Goal: Register for event/course

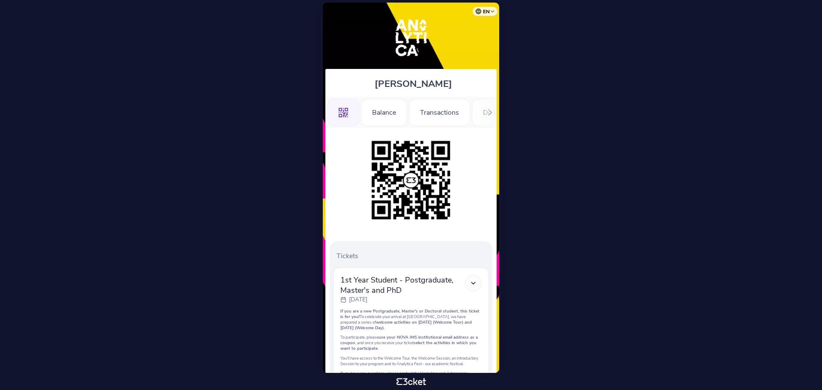
click at [483, 116] on div ".st0{fill-rule:evenodd;clip-rule:evenodd;} Balance Transactions Do you have a G…" at bounding box center [411, 112] width 171 height 31
click at [487, 113] on icon at bounding box center [490, 112] width 6 height 6
click at [450, 111] on div "Registration Form" at bounding box center [437, 112] width 77 height 27
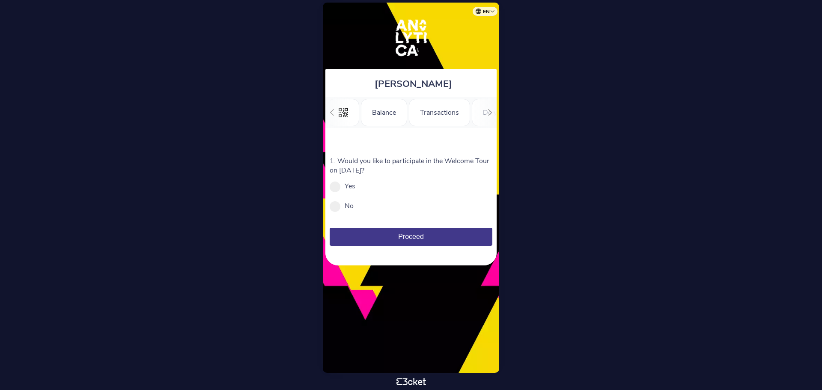
scroll to position [0, 105]
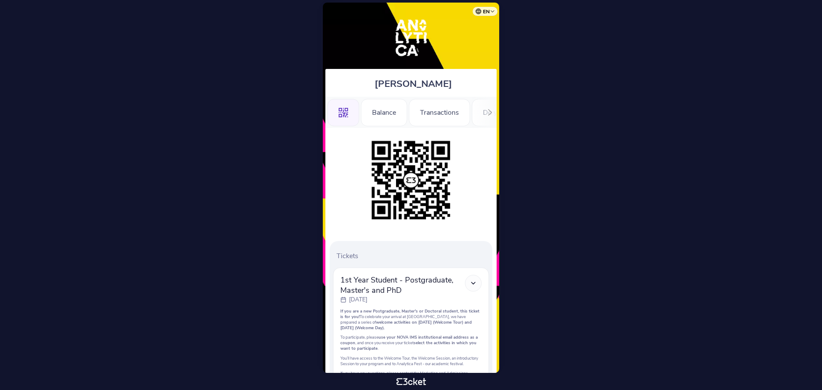
click at [496, 114] on div at bounding box center [490, 112] width 13 height 31
click at [446, 108] on div "Registration Form" at bounding box center [437, 112] width 77 height 27
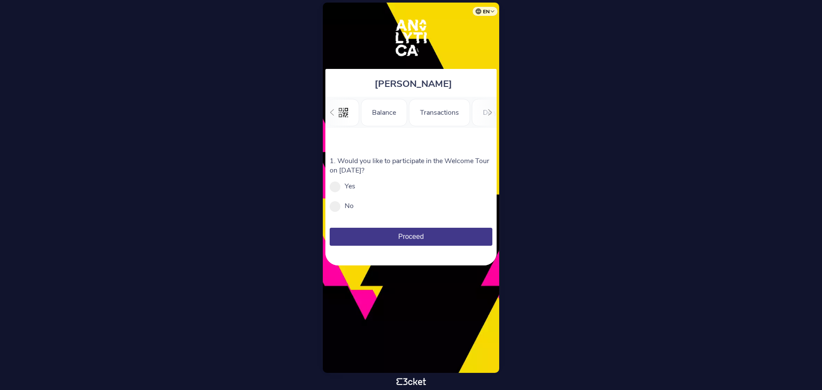
scroll to position [0, 105]
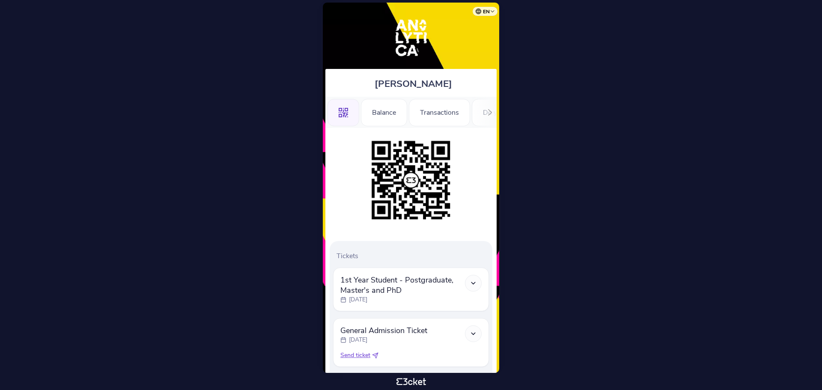
click at [490, 113] on icon at bounding box center [490, 112] width 6 height 6
click at [433, 115] on div "Registration Form" at bounding box center [437, 112] width 77 height 27
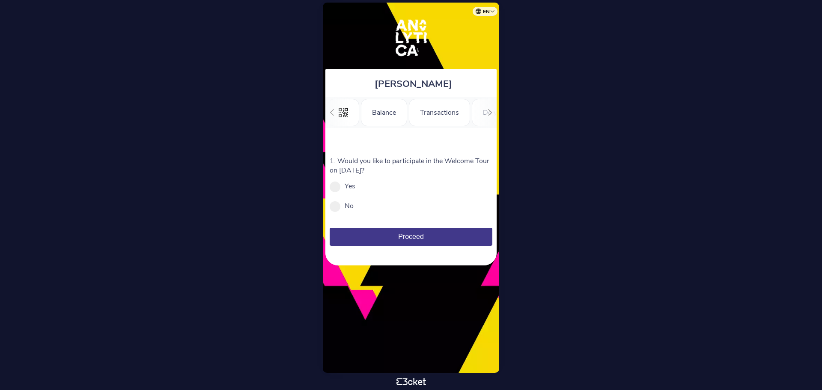
scroll to position [0, 105]
click at [339, 208] on span at bounding box center [335, 206] width 11 height 11
click at [354, 208] on input "No" at bounding box center [358, 210] width 9 height 9
radio input "true"
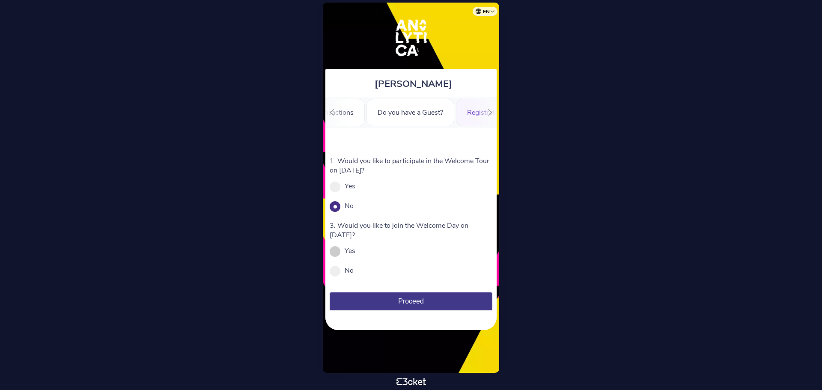
click at [357, 254] on input "Yes" at bounding box center [360, 255] width 9 height 9
radio input "true"
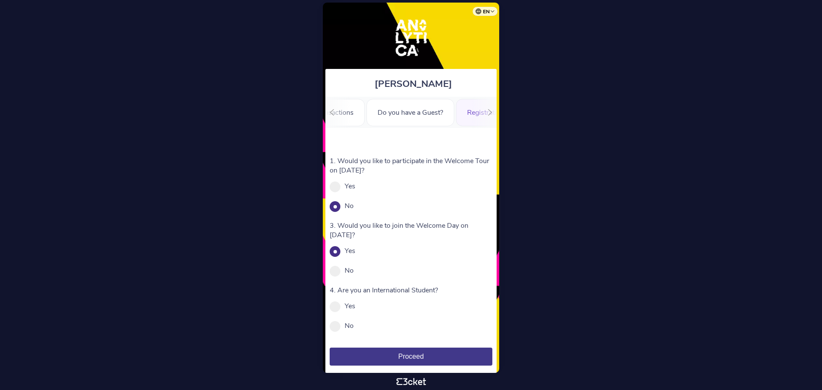
scroll to position [21, 0]
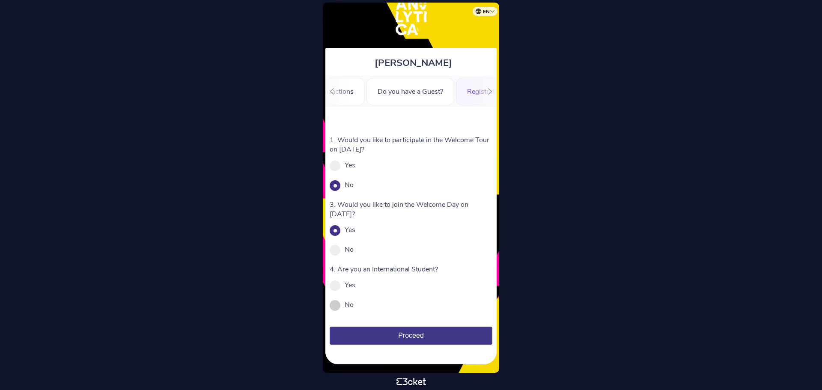
drag, startPoint x: 335, startPoint y: 304, endPoint x: 337, endPoint y: 308, distance: 4.5
click at [337, 308] on span at bounding box center [335, 305] width 11 height 11
click at [354, 308] on input "No" at bounding box center [358, 309] width 9 height 9
radio input "true"
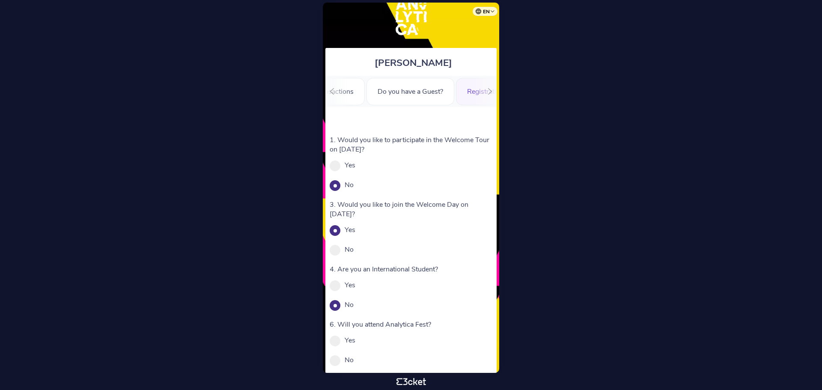
scroll to position [76, 0]
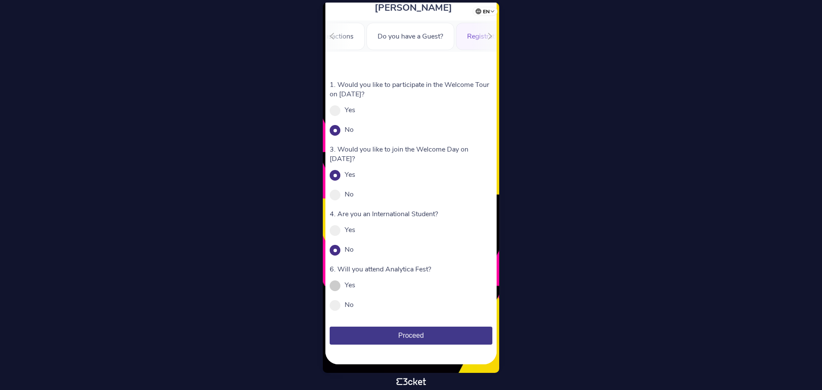
click at [342, 285] on div "Yes" at bounding box center [411, 285] width 163 height 9
click at [339, 285] on span at bounding box center [335, 286] width 11 height 11
click at [356, 285] on input "Yes" at bounding box center [360, 289] width 9 height 9
radio input "true"
click at [418, 330] on button "Proceed" at bounding box center [411, 336] width 163 height 18
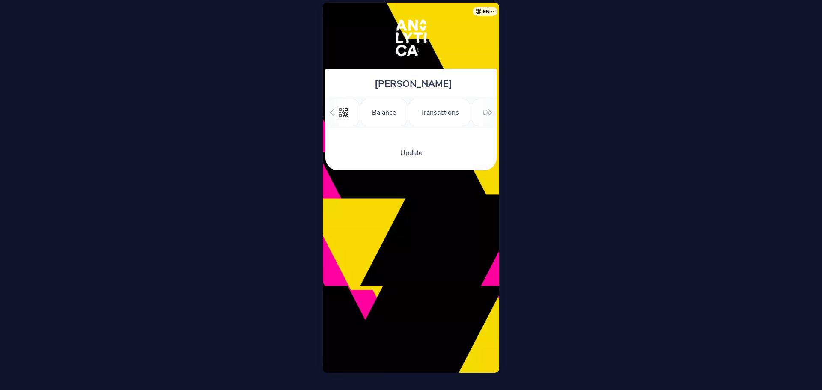
scroll to position [0, 105]
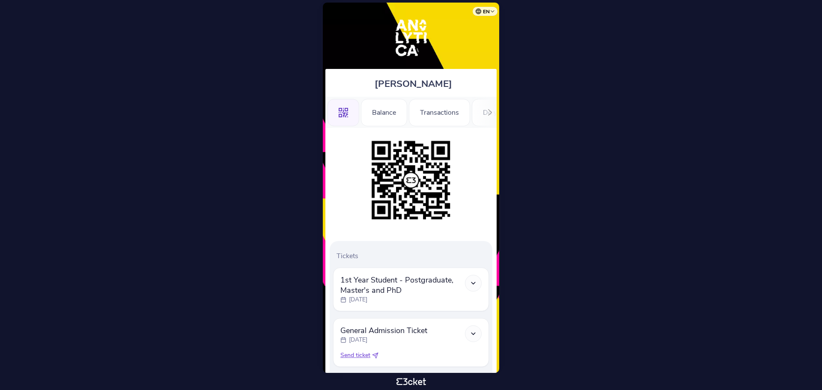
scroll to position [51, 0]
